Goal: Task Accomplishment & Management: Use online tool/utility

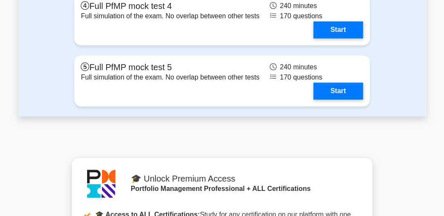
scroll to position [1296, 0]
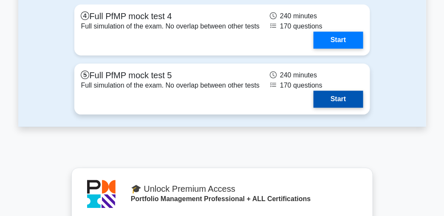
click at [334, 107] on link "Start" at bounding box center [337, 98] width 49 height 17
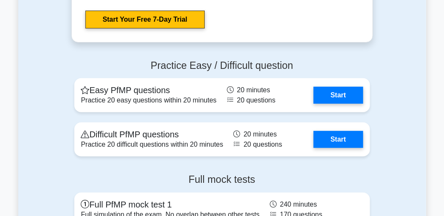
scroll to position [934, 0]
